Goal: Ask a question

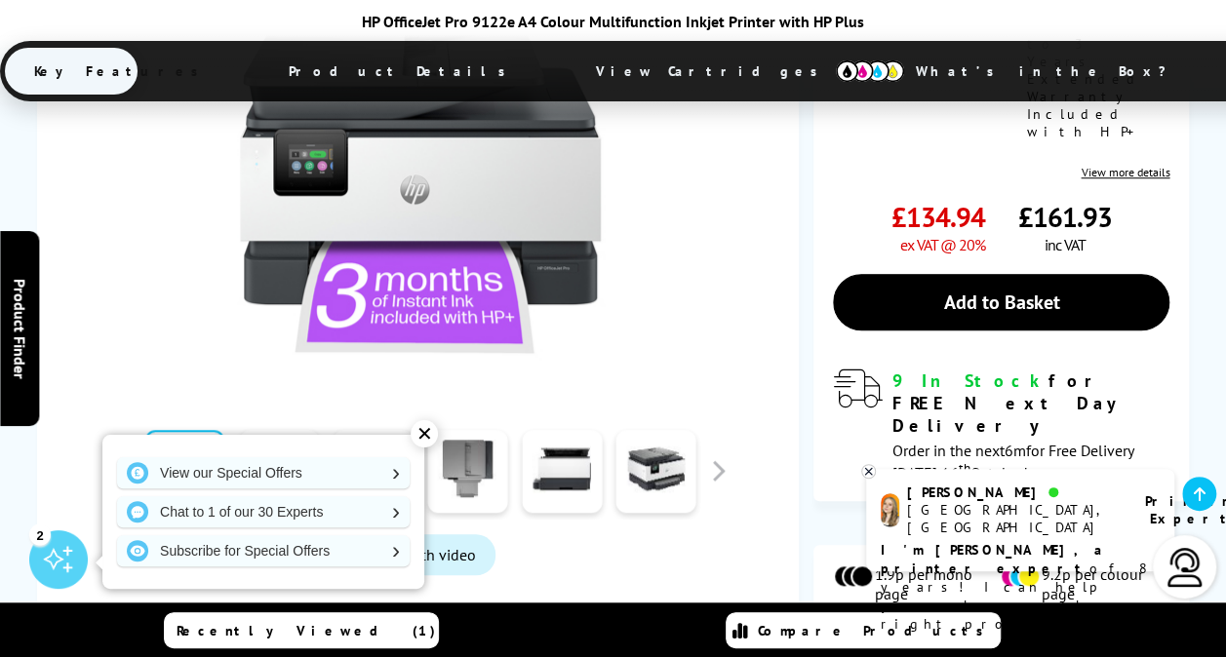
click at [696, 422] on div at bounding box center [656, 471] width 95 height 98
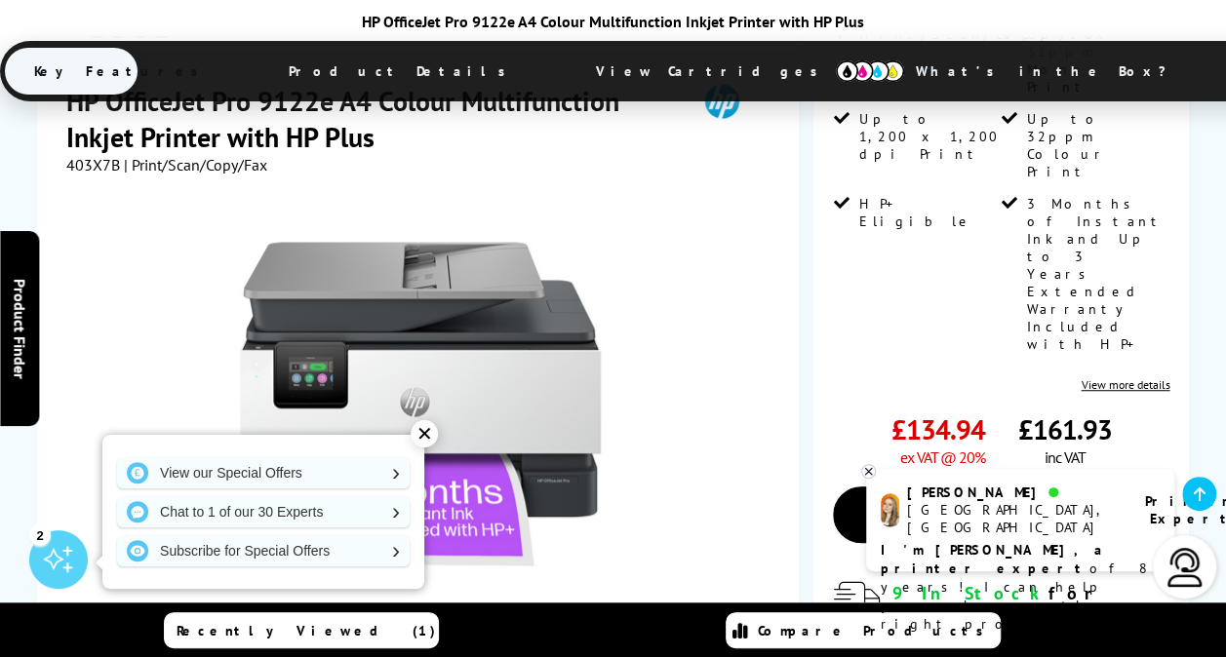
scroll to position [373, 0]
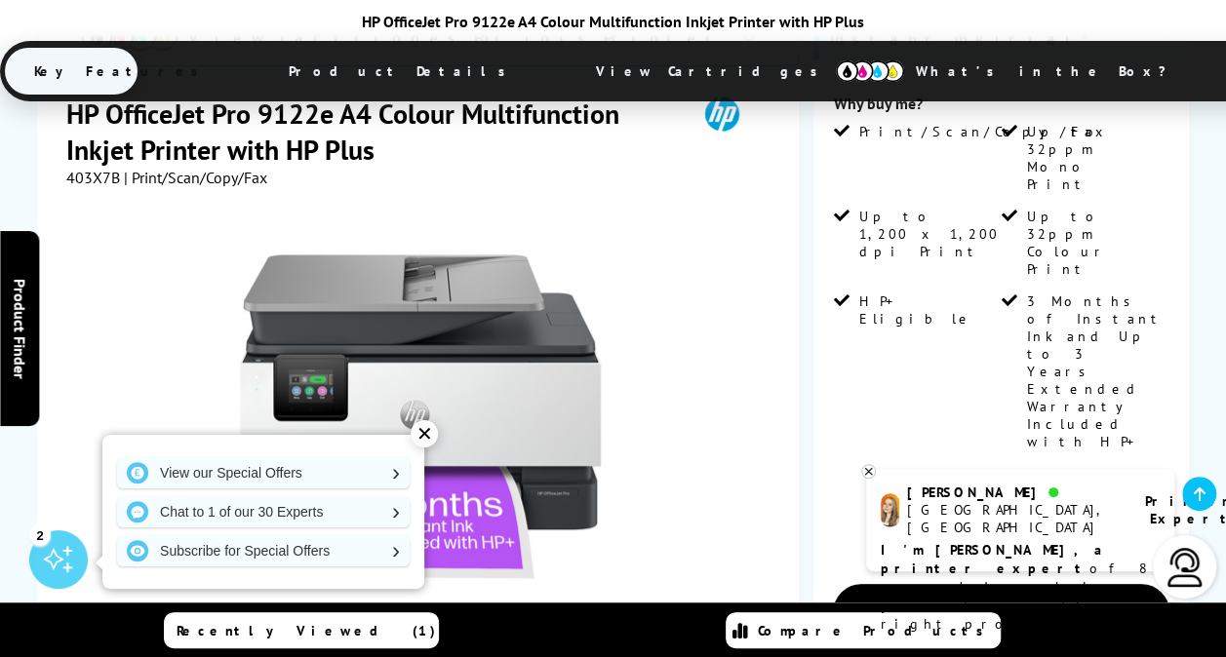
click at [417, 430] on div "✕" at bounding box center [424, 433] width 27 height 27
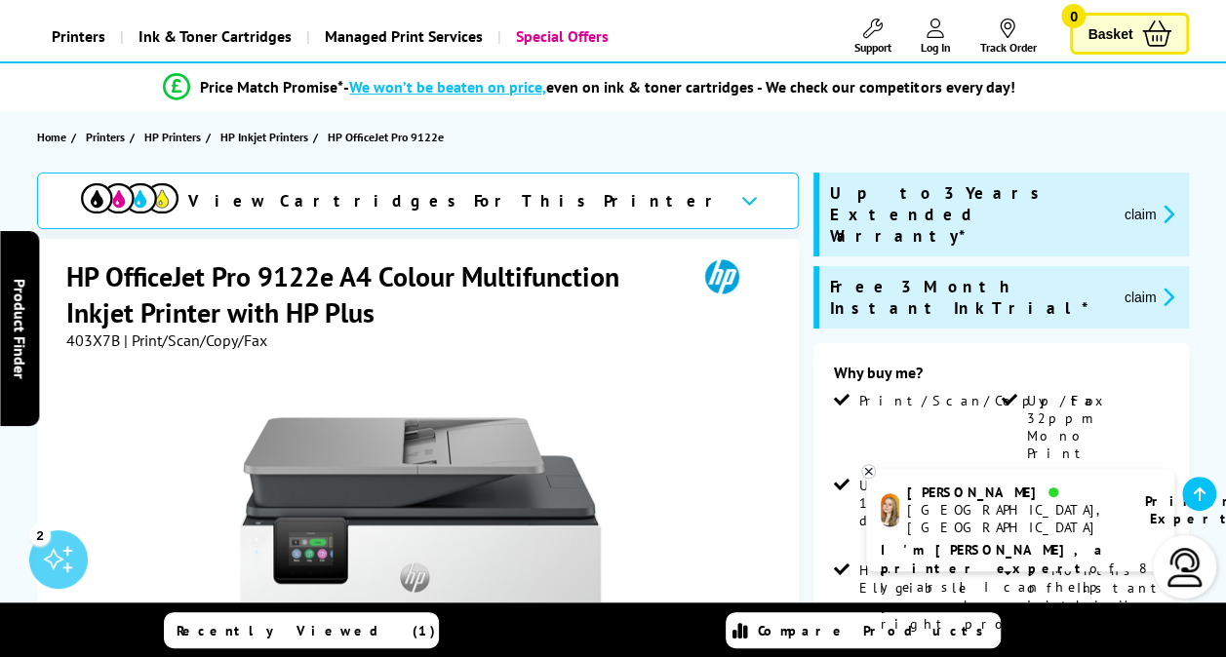
scroll to position [80, 0]
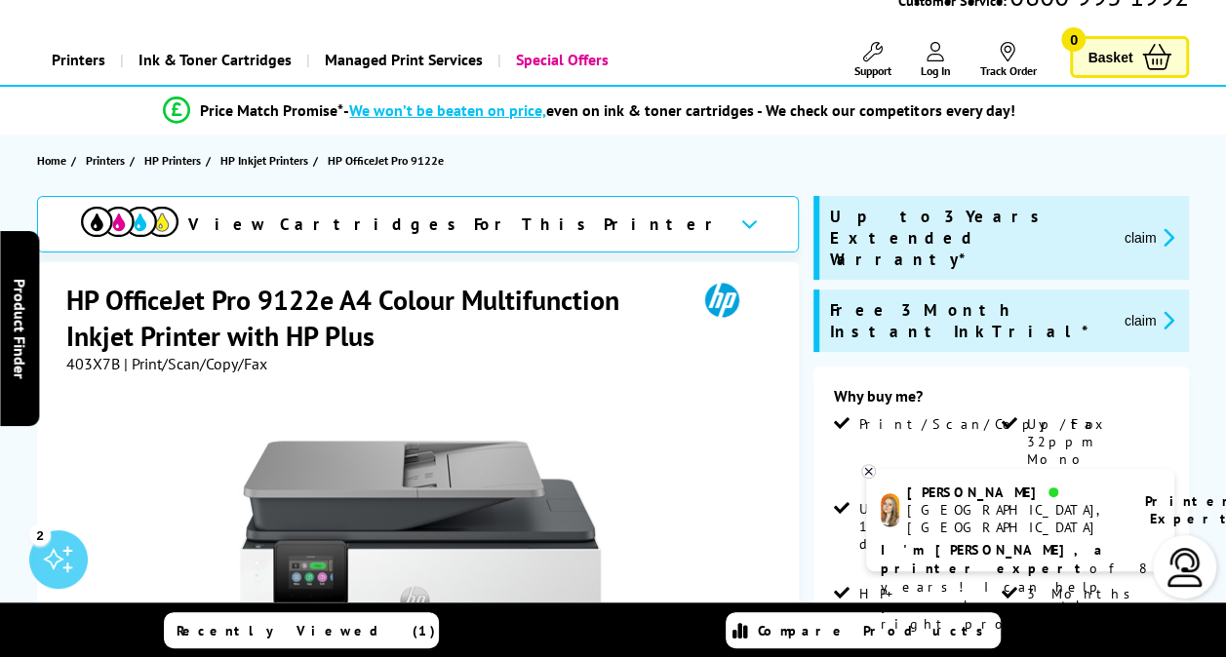
click at [515, 218] on span "View Cartridges For This Printer" at bounding box center [456, 224] width 536 height 21
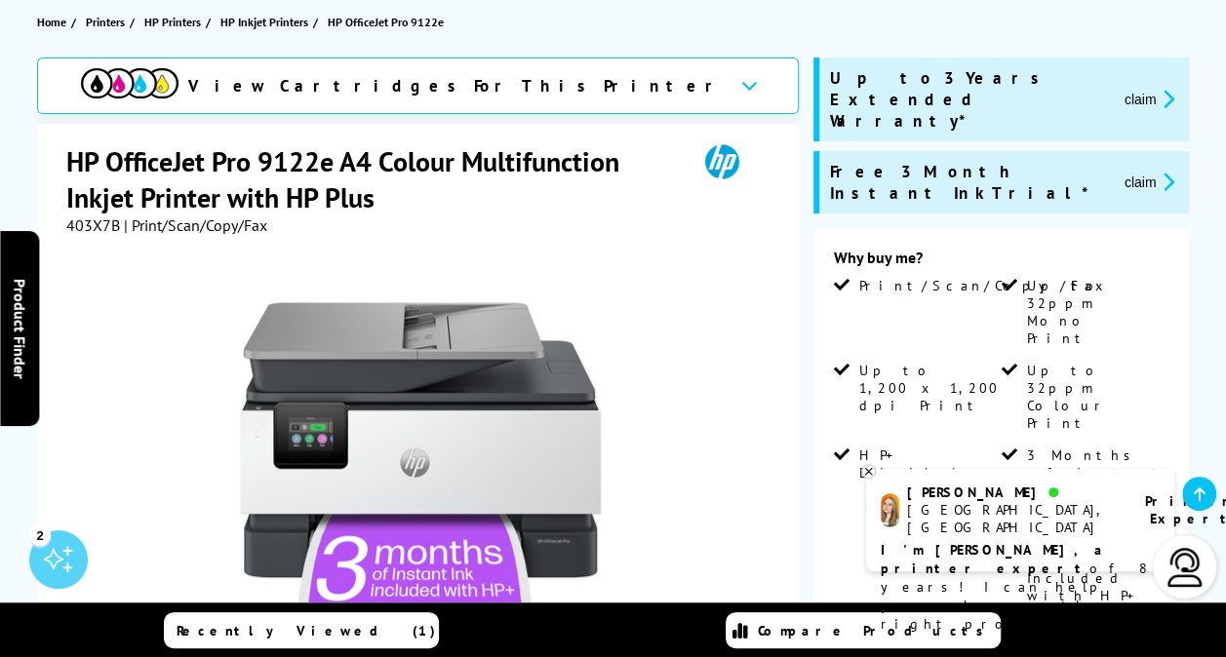
scroll to position [0, 0]
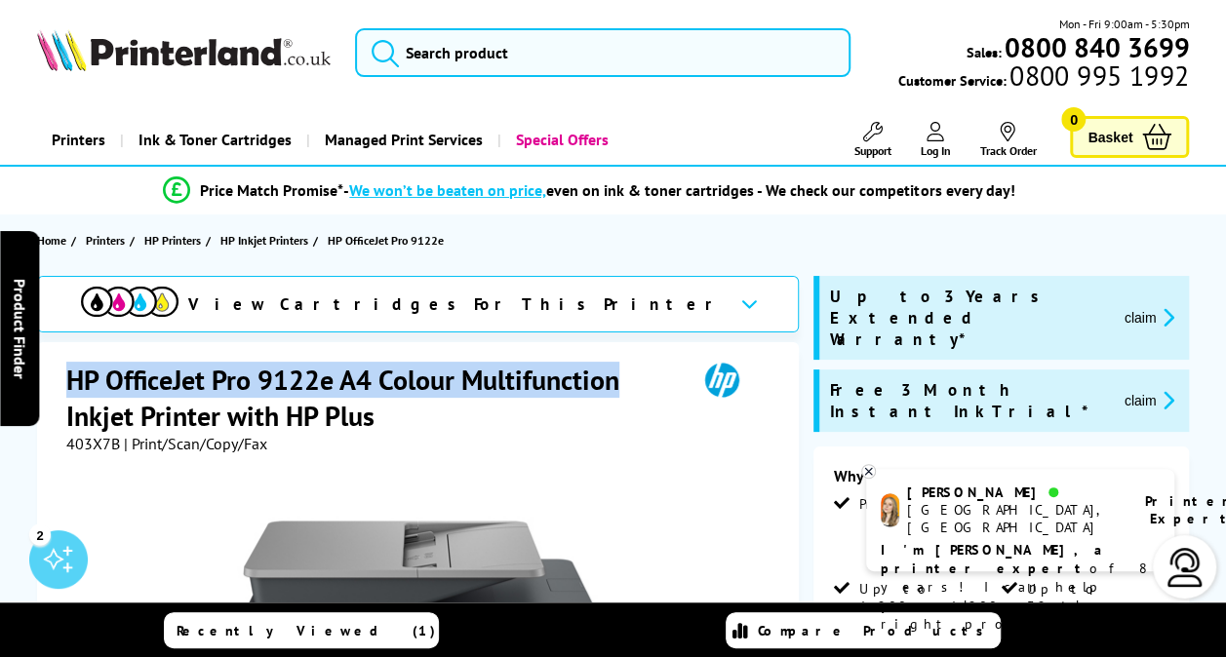
drag, startPoint x: 70, startPoint y: 373, endPoint x: 629, endPoint y: 373, distance: 558.9
click at [629, 373] on h1 "HP OfficeJet Pro 9122e A4 Colour Multifunction Inkjet Printer with HP Plus" at bounding box center [372, 398] width 612 height 72
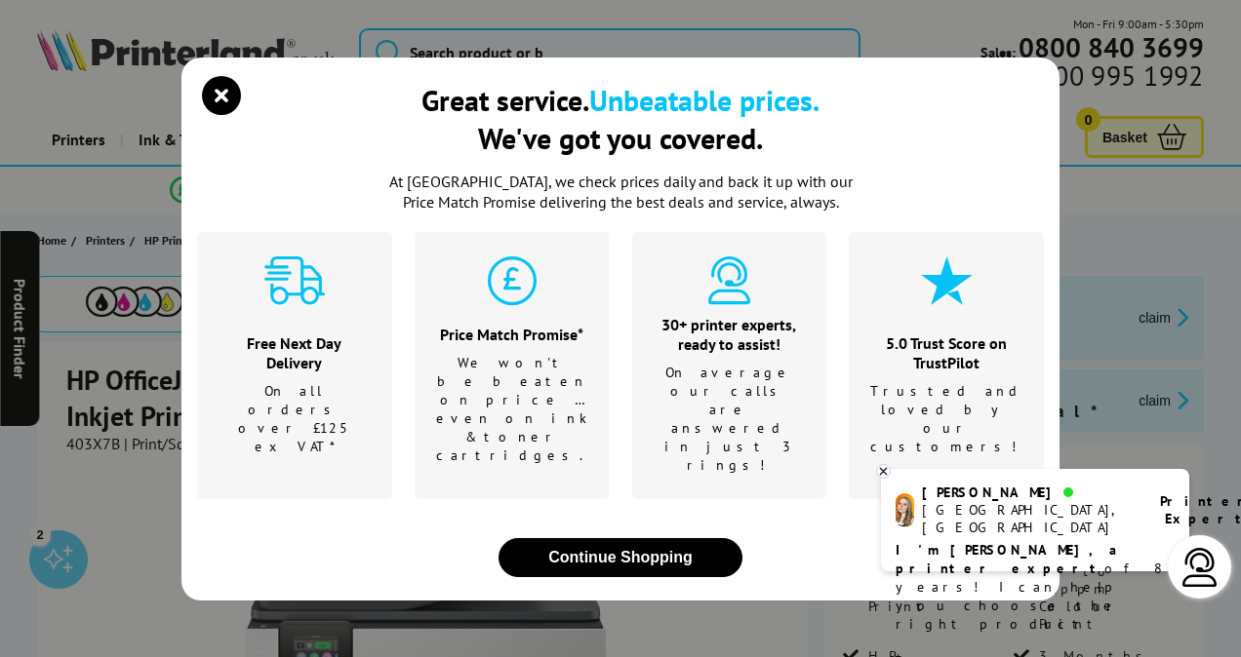
drag, startPoint x: 629, startPoint y: 373, endPoint x: 566, endPoint y: 375, distance: 63.4
drag, startPoint x: 566, startPoint y: 375, endPoint x: 220, endPoint y: 135, distance: 420.5
click at [219, 115] on icon "close modal" at bounding box center [221, 95] width 39 height 39
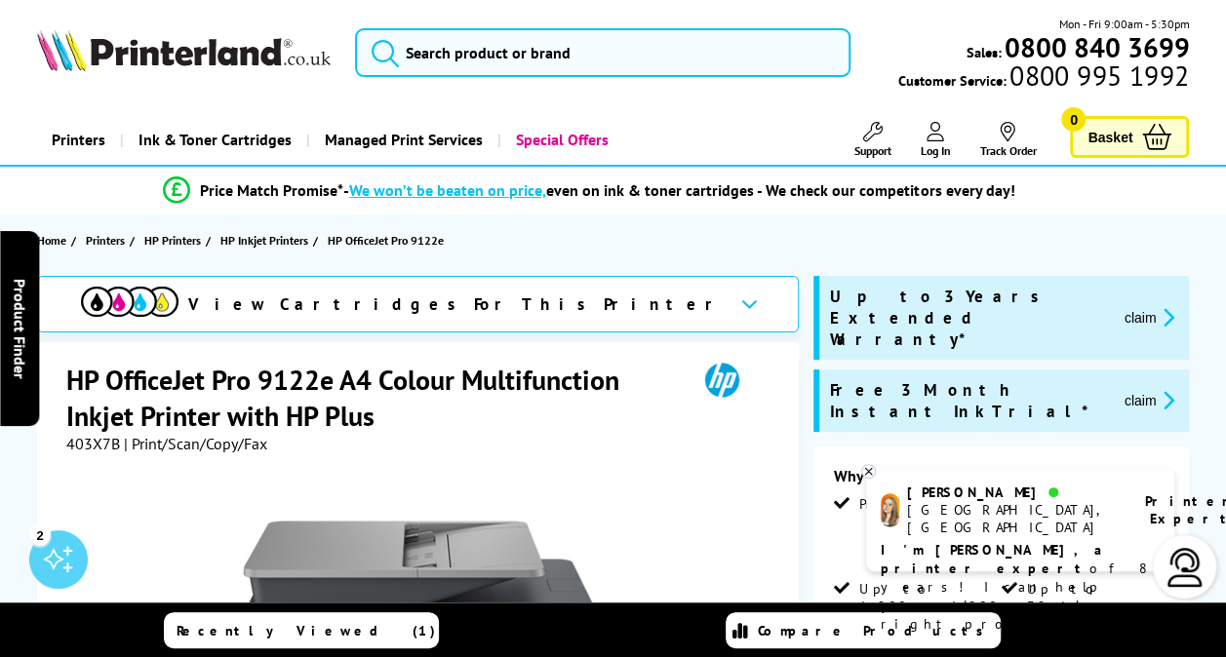
drag, startPoint x: 411, startPoint y: 396, endPoint x: 437, endPoint y: 390, distance: 27.0
click at [413, 394] on h1 "HP OfficeJet Pro 9122e A4 Colour Multifunction Inkjet Printer with HP Plus" at bounding box center [372, 398] width 612 height 72
click at [619, 371] on h1 "HP OfficeJet Pro 9122e A4 Colour Multifunction Inkjet Printer with HP Plus" at bounding box center [372, 398] width 612 height 72
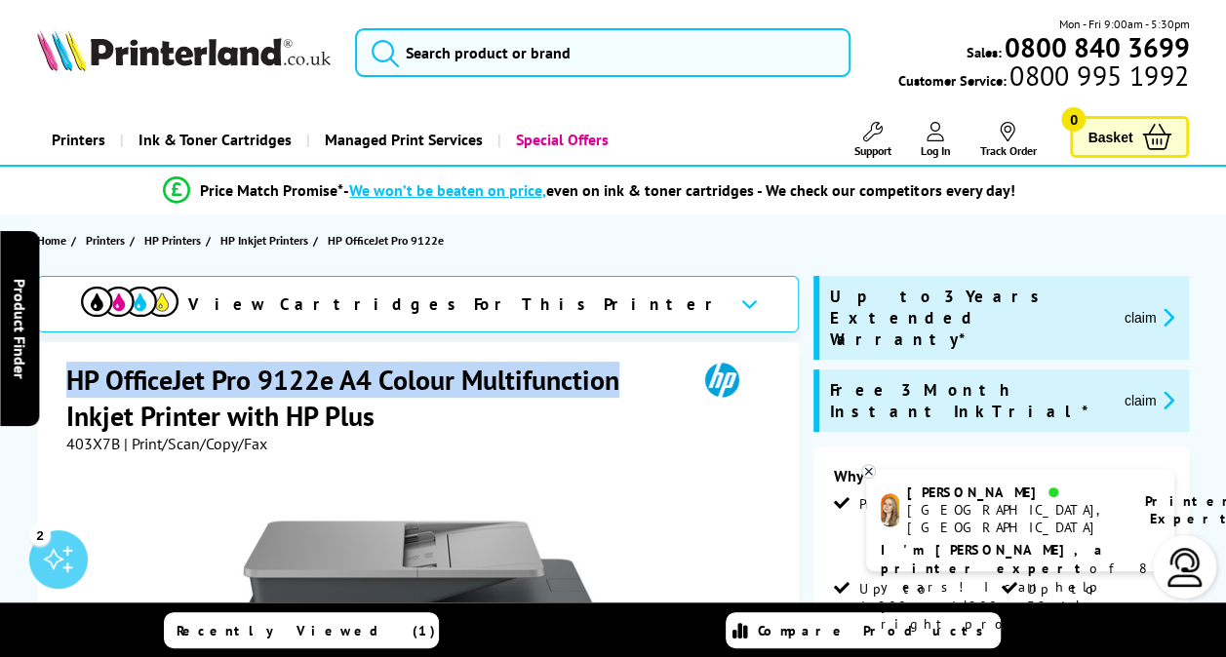
drag, startPoint x: 617, startPoint y: 376, endPoint x: 62, endPoint y: 388, distance: 555.2
drag, startPoint x: 62, startPoint y: 388, endPoint x: 75, endPoint y: 384, distance: 13.3
copy h1 "HP OfficeJet Pro 9122e A4 Colour Multifunction"
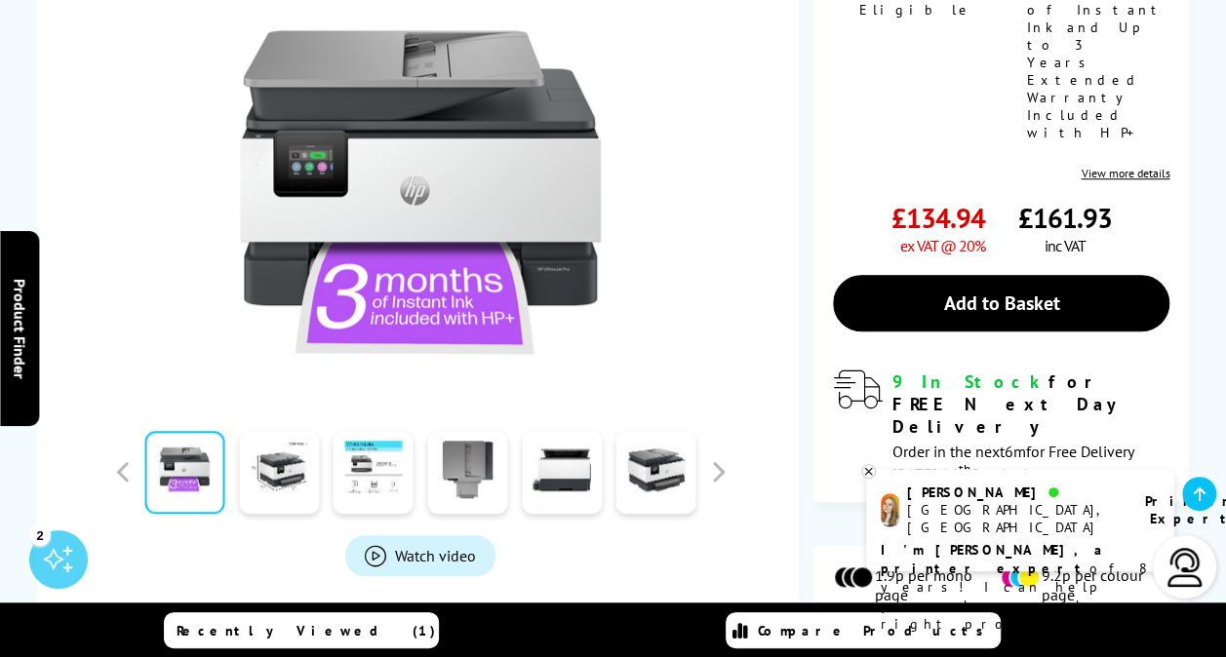
scroll to position [683, 0]
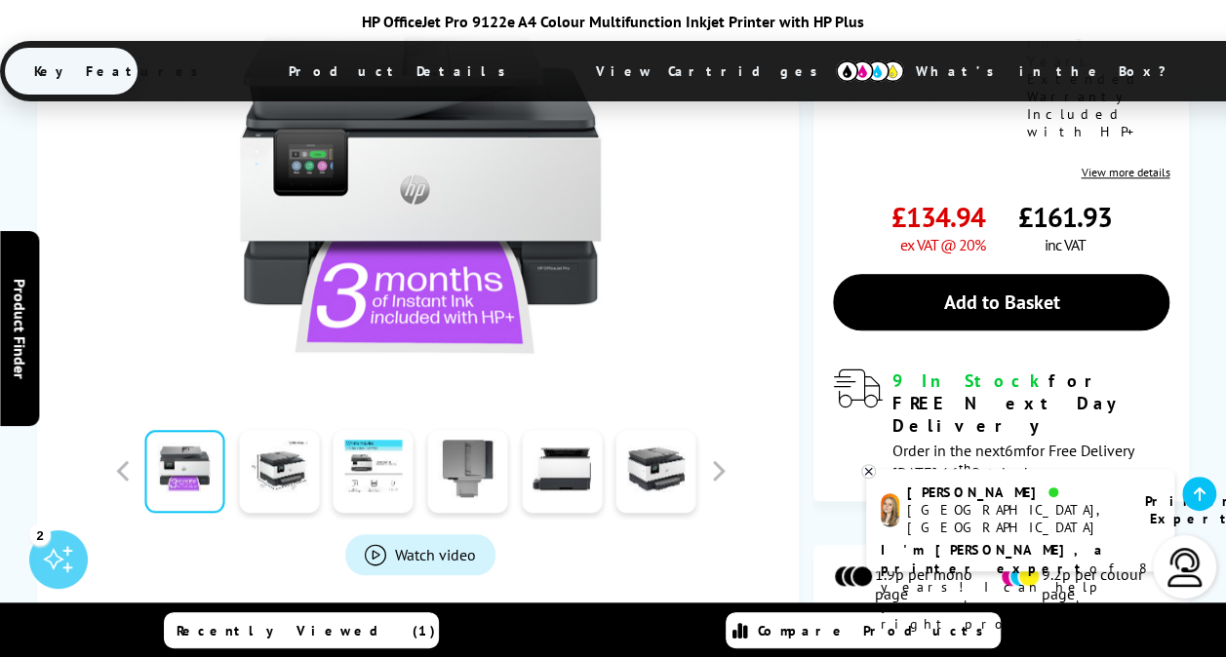
click at [996, 550] on p "I'm Amy, a printer expert of 8 years! I can help you choose the right product" at bounding box center [1020, 587] width 279 height 93
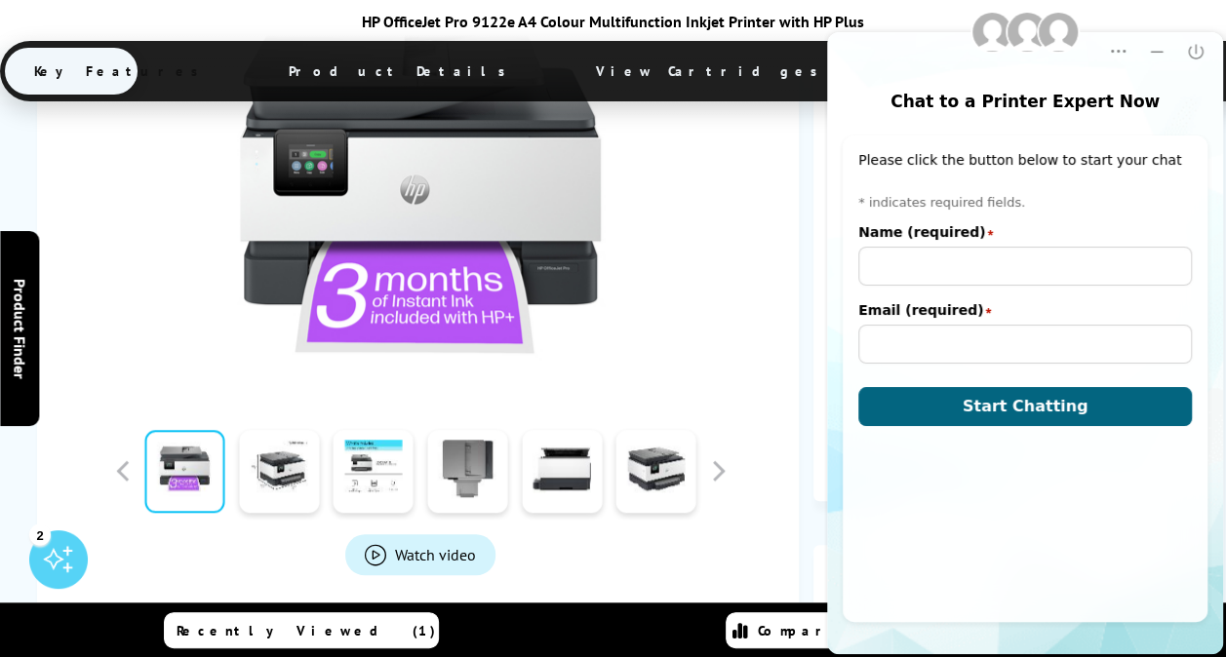
scroll to position [0, 0]
click at [909, 264] on input "Name (required)" at bounding box center [1025, 266] width 334 height 39
type input "Ms Karen Miller"
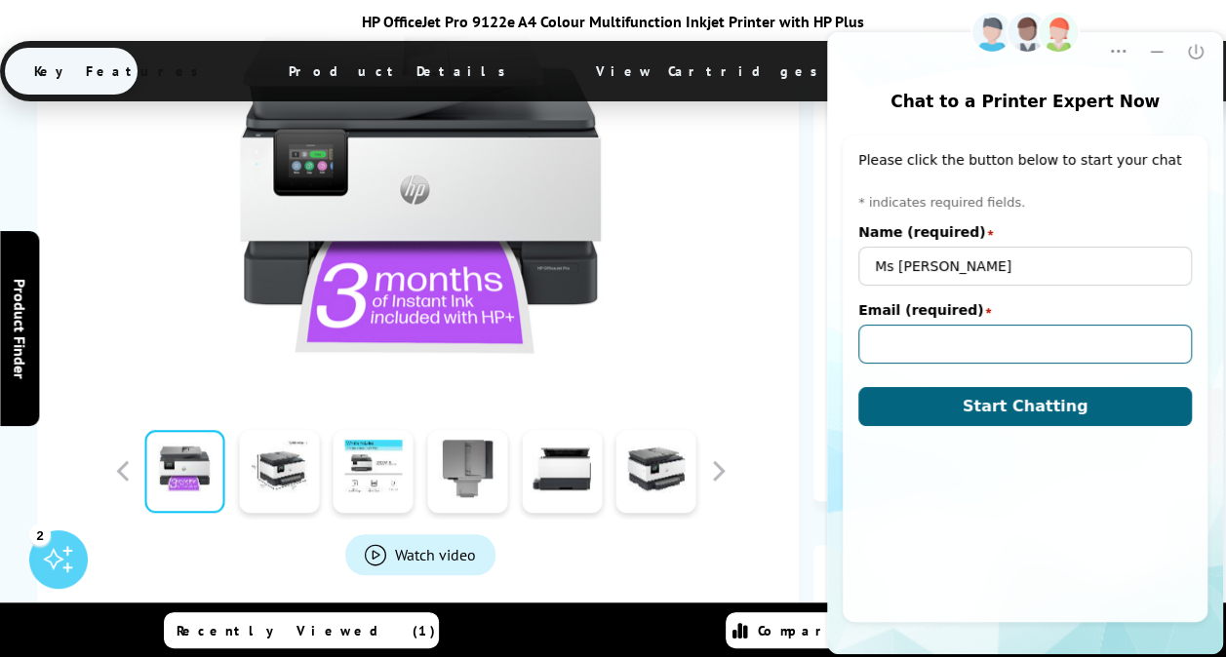
type input "karenmiller660@hotmail.com"
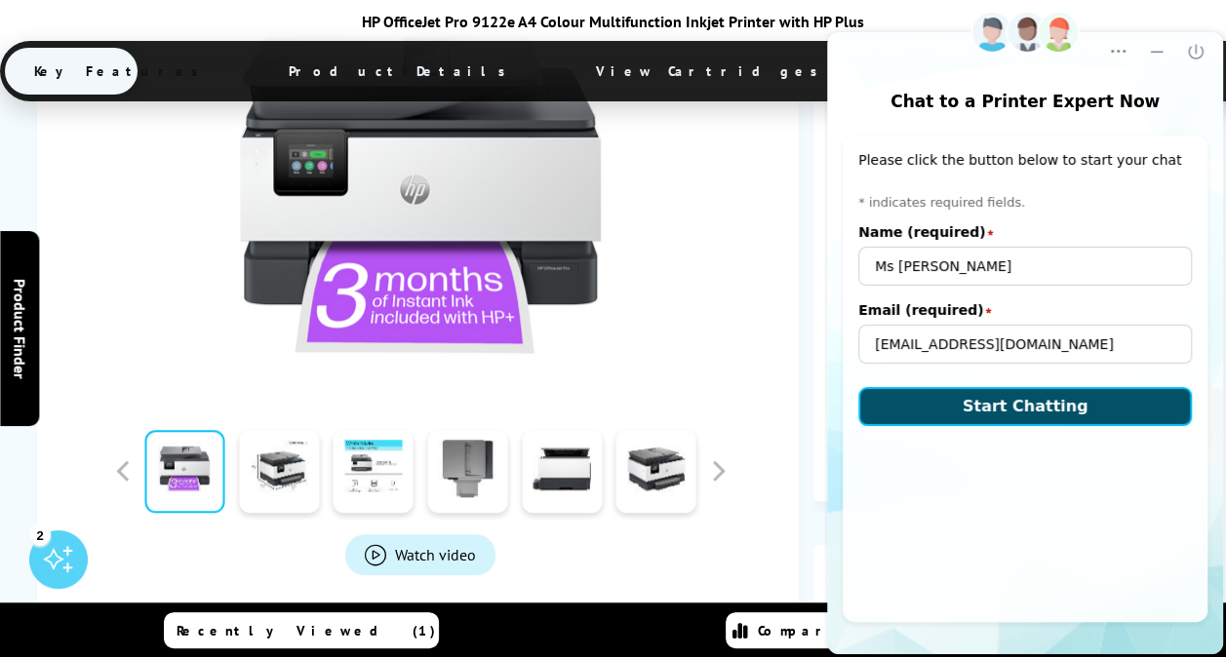
click at [1019, 414] on span "Start Chatting" at bounding box center [1026, 406] width 126 height 19
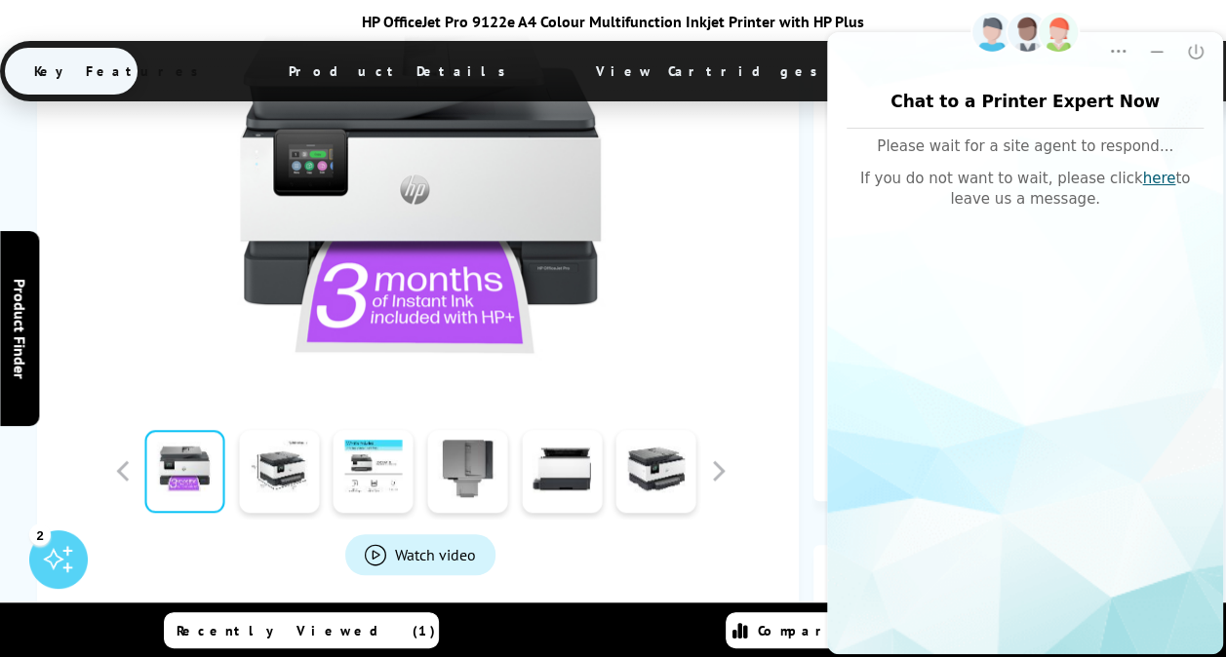
click at [745, 166] on div at bounding box center [420, 182] width 709 height 441
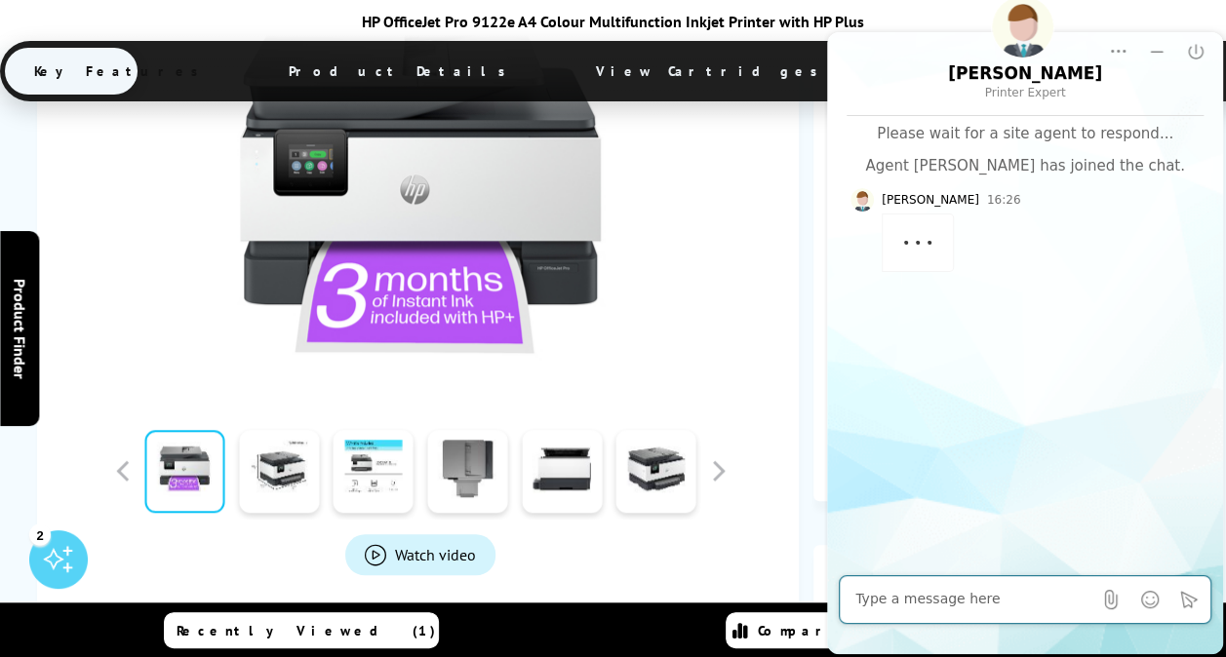
click at [1017, 600] on textarea "Message input field. Type your text here and use the Send button to send." at bounding box center [973, 600] width 236 height 20
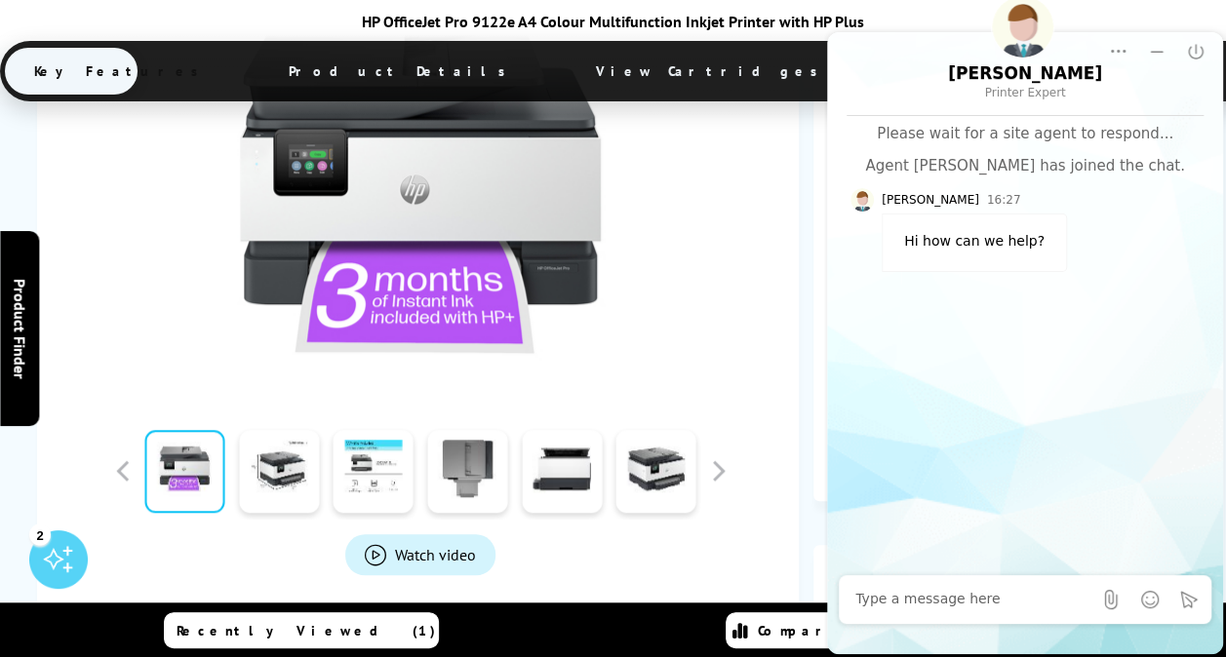
click at [1136, 207] on div "Richard 16:27 Hi how can we help?" at bounding box center [1025, 230] width 349 height 84
click at [1007, 609] on div at bounding box center [973, 599] width 236 height 39
click at [959, 598] on textarea "Message input field. Type your text here and use the Send button to send." at bounding box center [973, 600] width 236 height 20
type textarea "I"
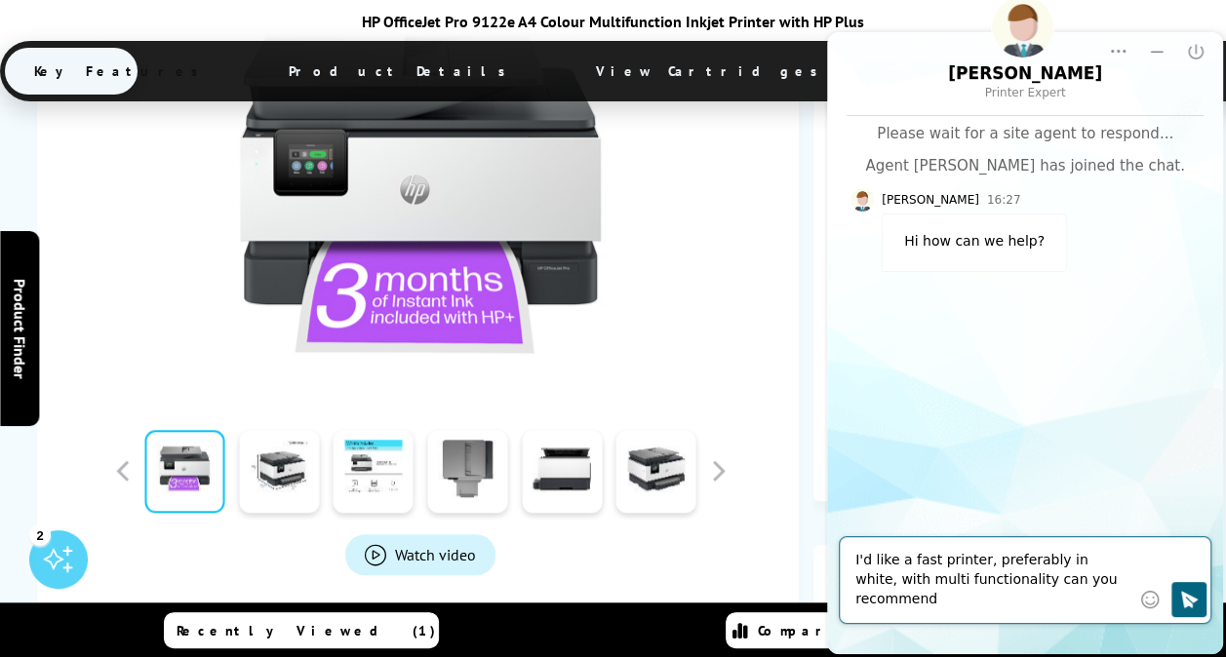
type textarea "I'd like a fast printer, preferably in white, with multi functionality can you …"
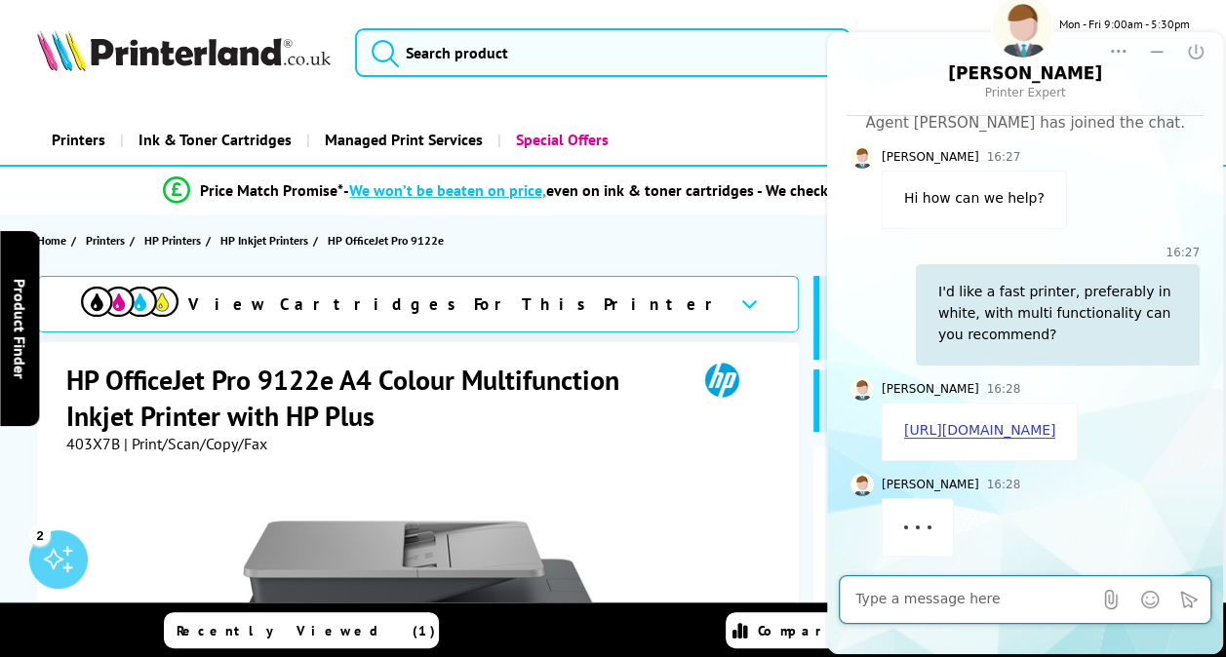
scroll to position [61, 0]
click at [1055, 429] on link "https://www.printerland.co.uk/product/epson-ecotank-et-4856/150517" at bounding box center [979, 430] width 151 height 17
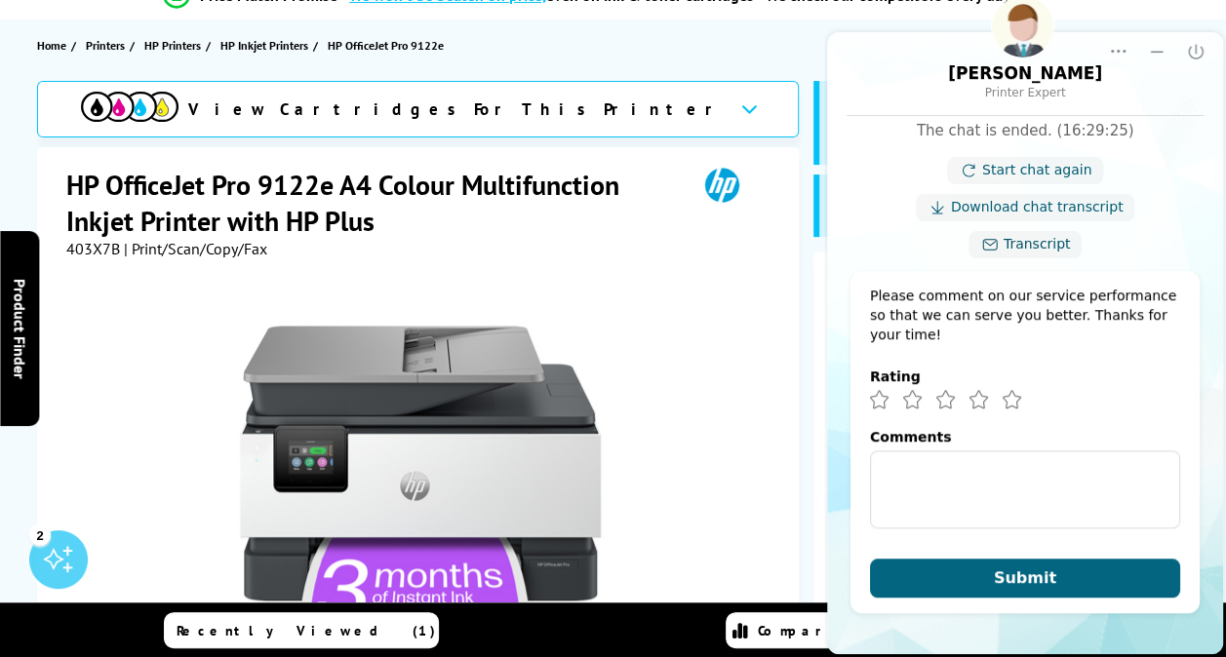
scroll to position [0, 0]
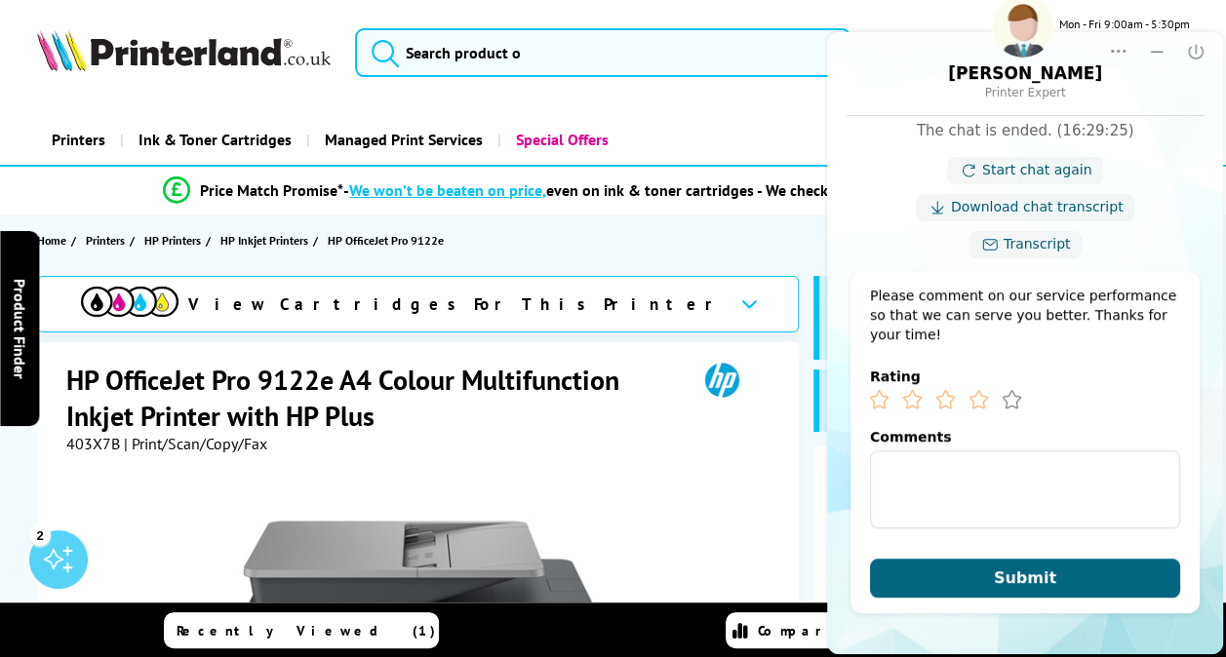
click at [980, 400] on icon "Very Good" at bounding box center [979, 400] width 18 height 18
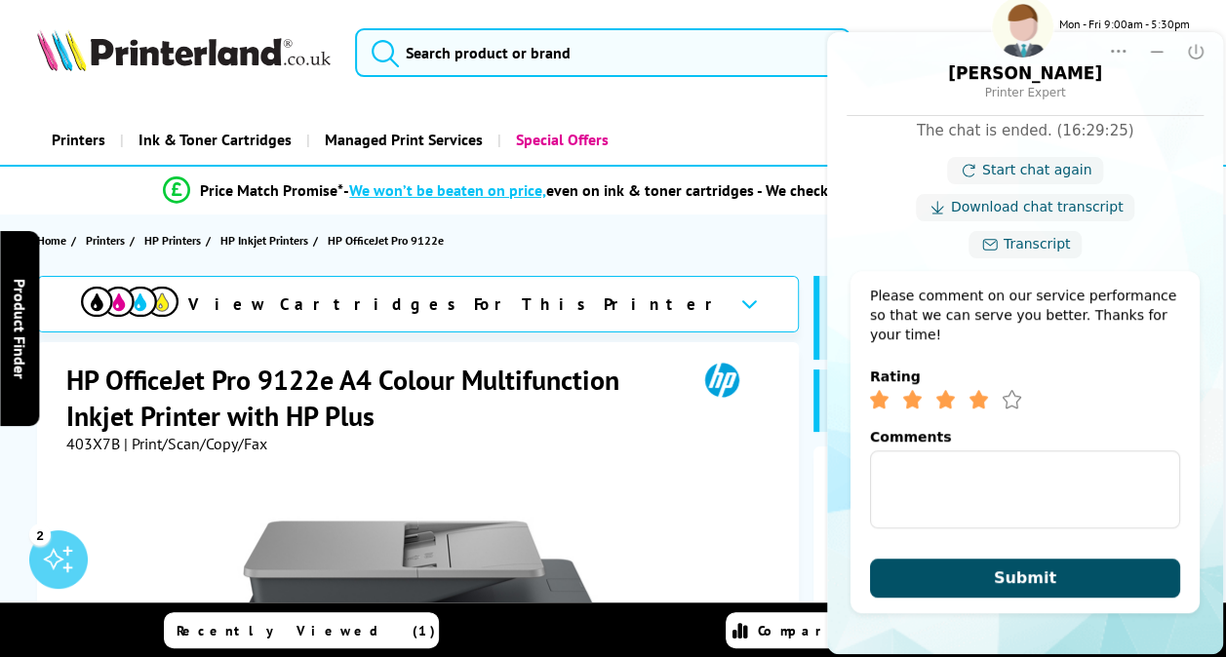
click at [1076, 593] on button "Submit" at bounding box center [1025, 578] width 310 height 39
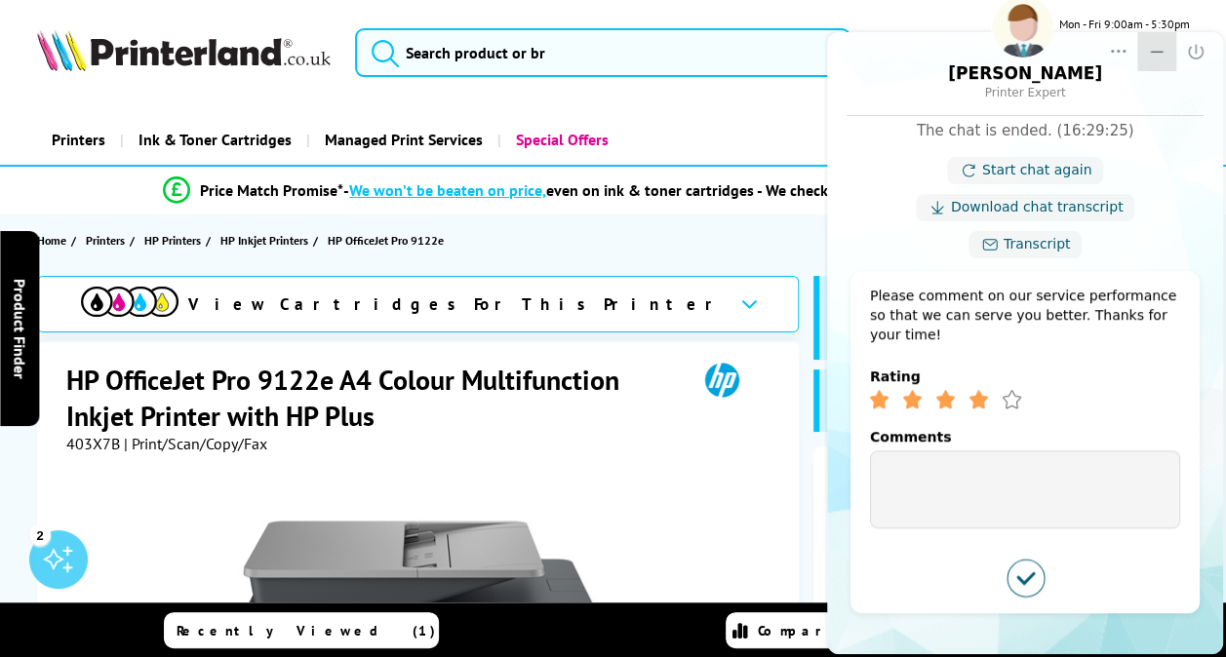
scroll to position [419, 0]
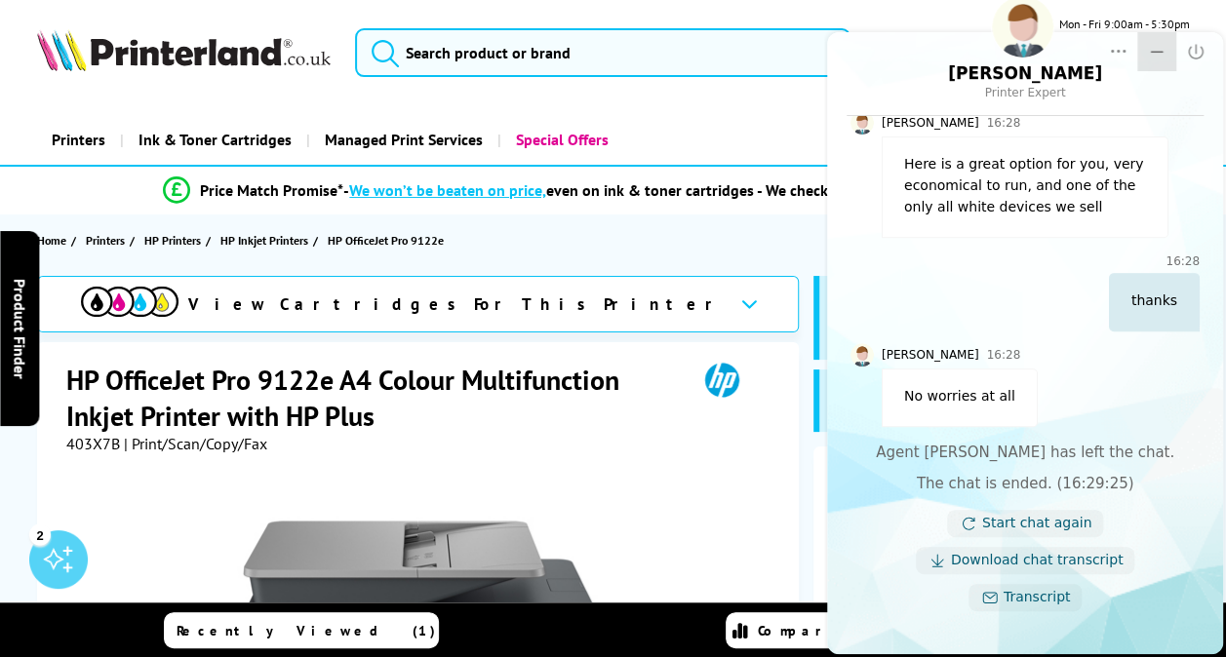
click at [1157, 43] on icon "Minimize" at bounding box center [1157, 52] width 20 height 20
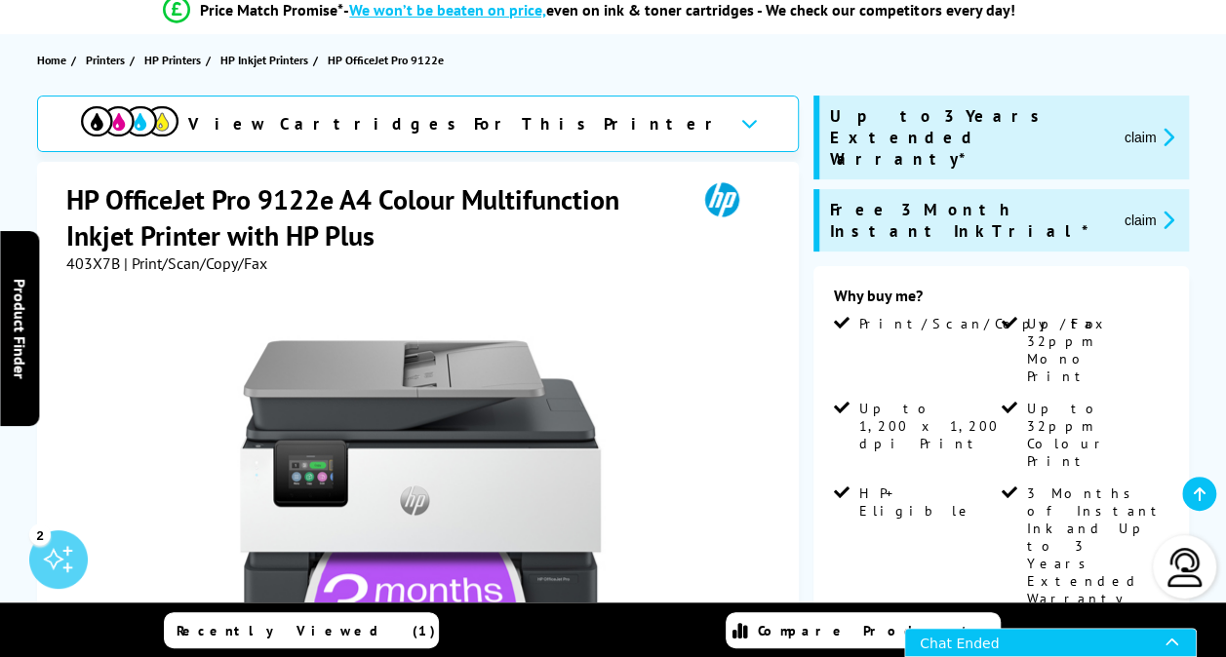
scroll to position [195, 0]
